Goal: Find specific page/section

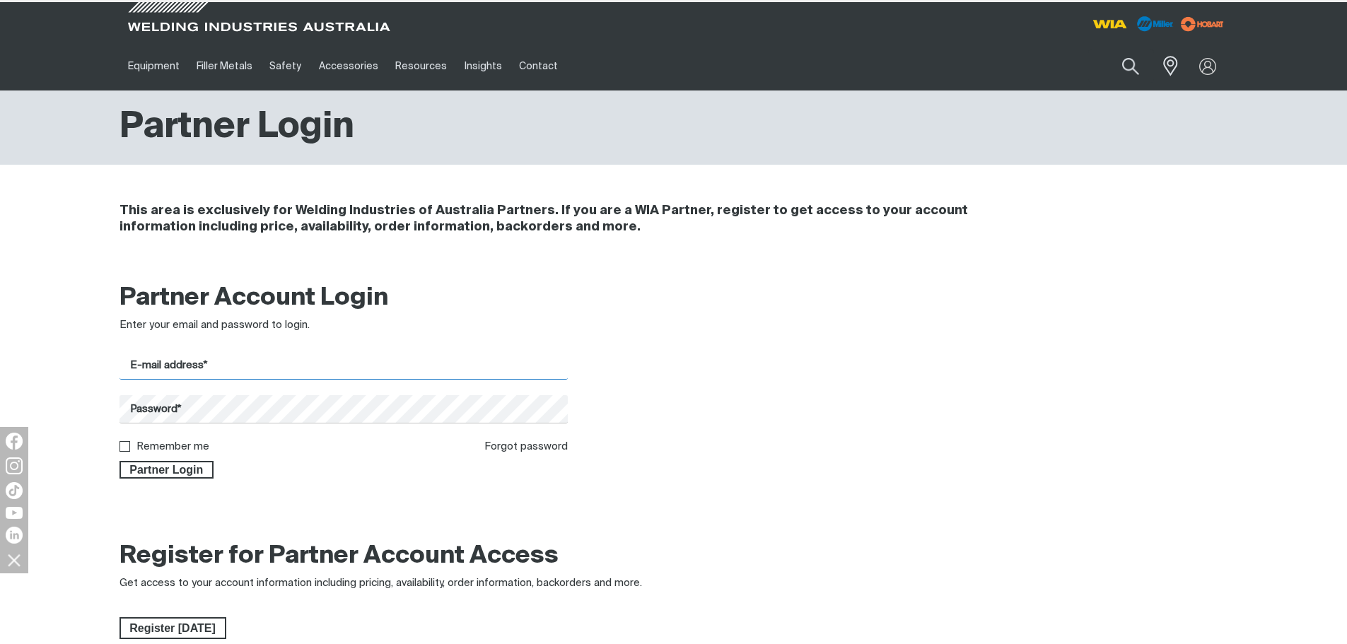
type input "[EMAIL_ADDRESS][DOMAIN_NAME]"
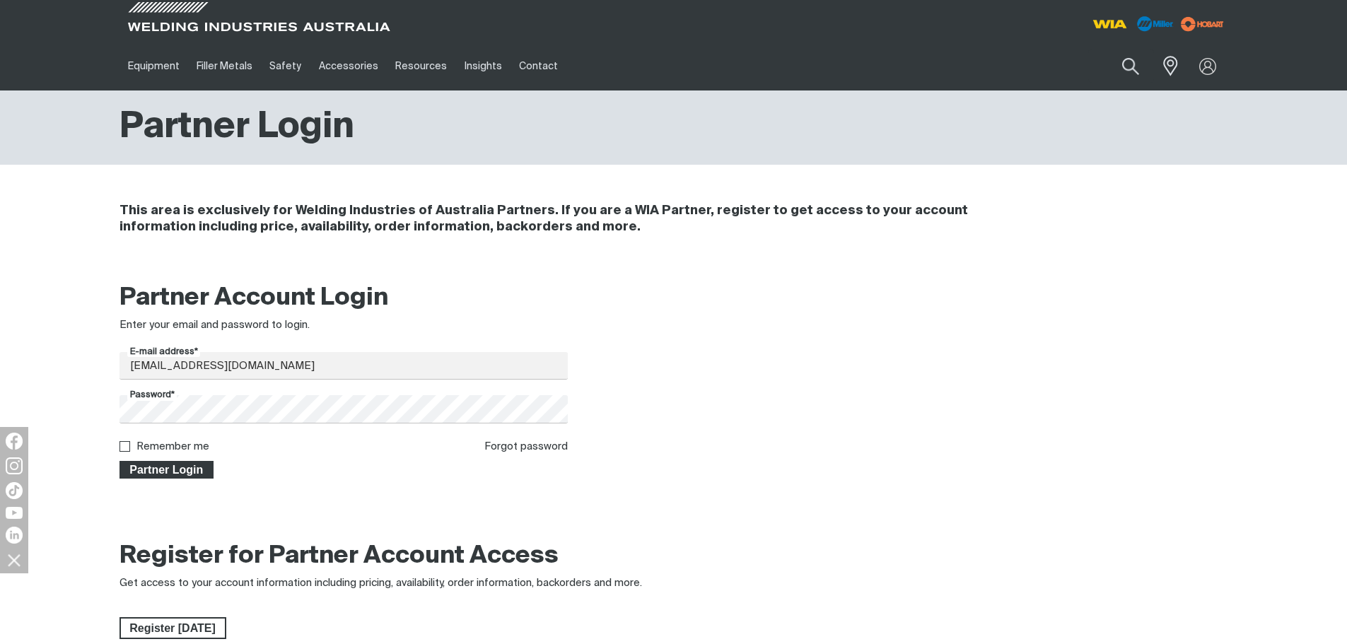
click at [161, 475] on span "Partner Login" at bounding box center [167, 470] width 92 height 18
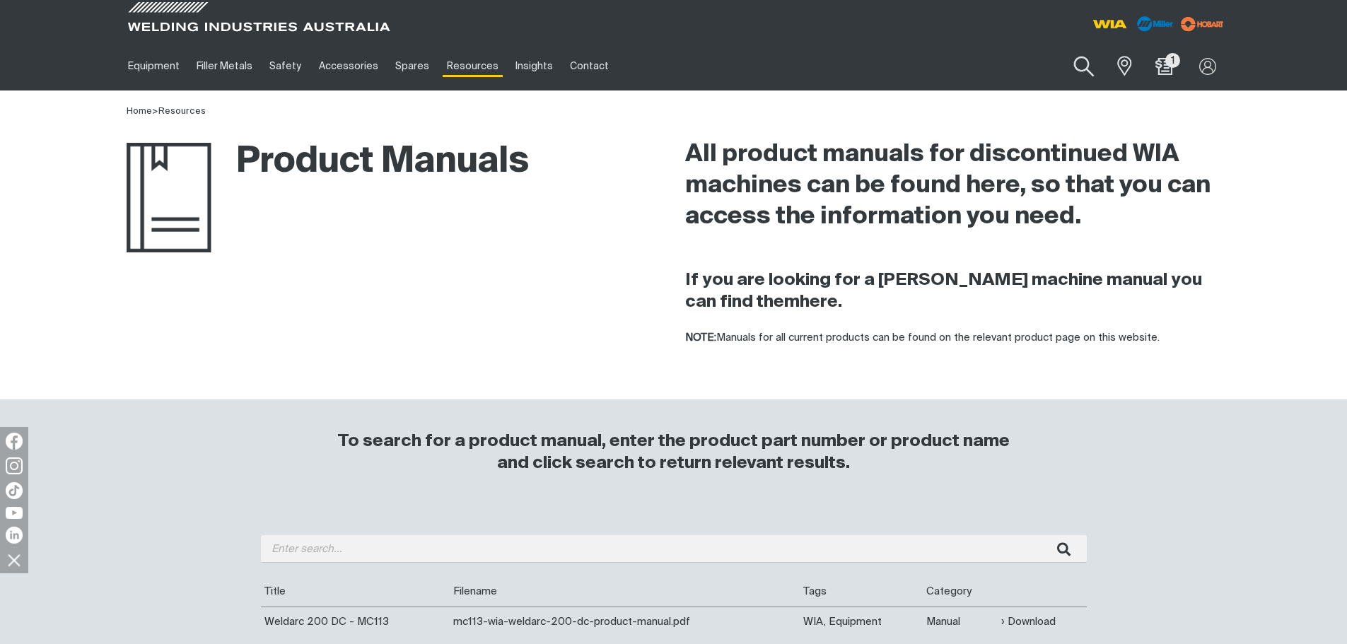
click at [1080, 66] on button "Search products" at bounding box center [1084, 67] width 57 height 40
click at [1009, 75] on input "Search" at bounding box center [999, 66] width 218 height 32
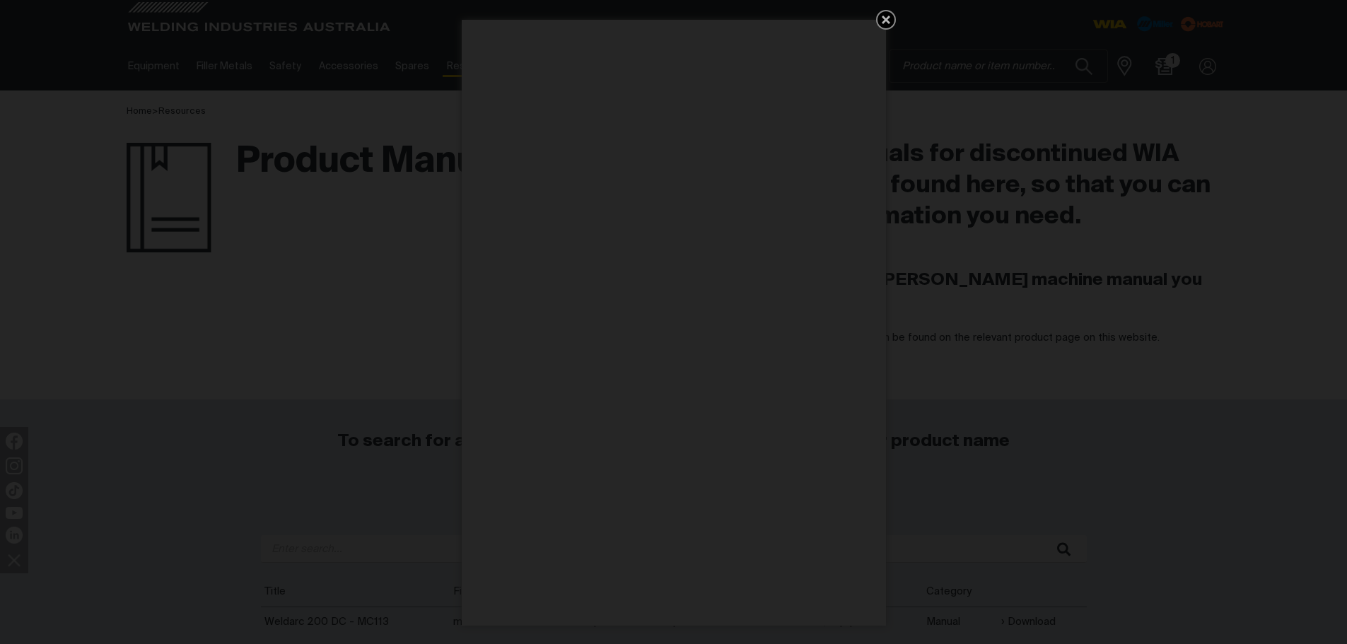
click at [876, 20] on link "Get 5 WIA Welding Guides Free!" at bounding box center [886, 20] width 20 height 20
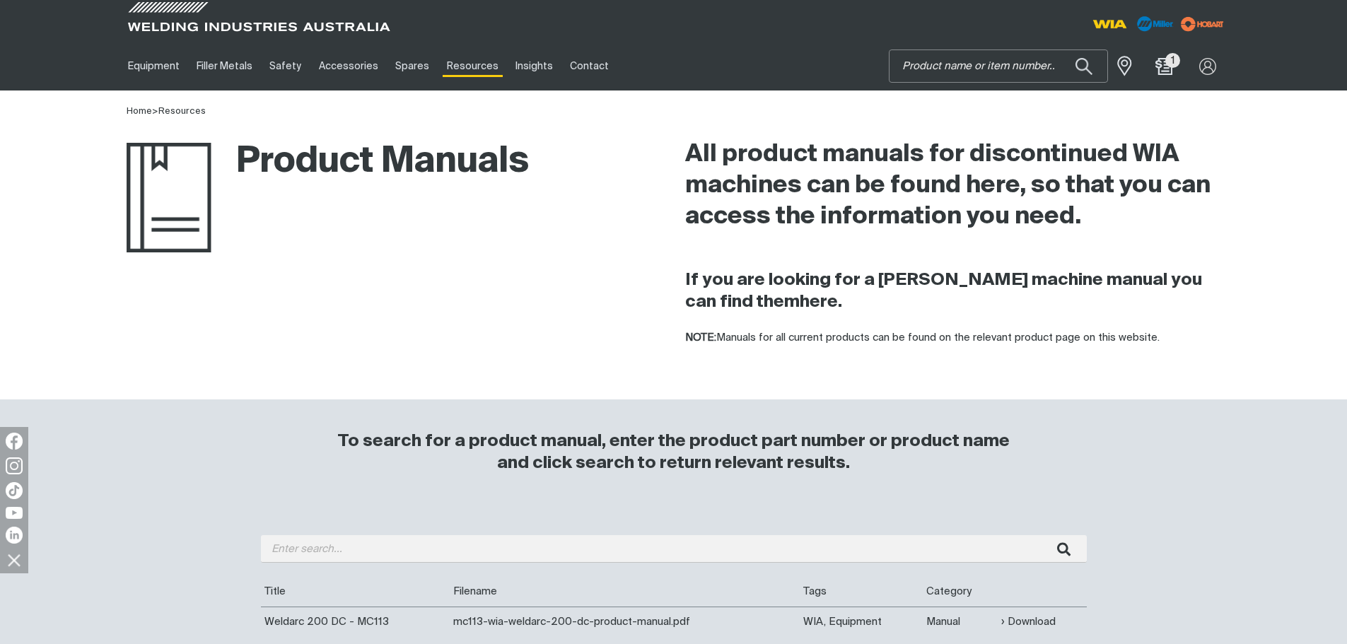
click at [967, 54] on input "Search" at bounding box center [999, 66] width 218 height 32
paste input "237188"
type input "237188"
click at [935, 95] on span "Lock,PIN Power - MR 237188" at bounding box center [995, 95] width 122 height 12
